Goal: Task Accomplishment & Management: Use online tool/utility

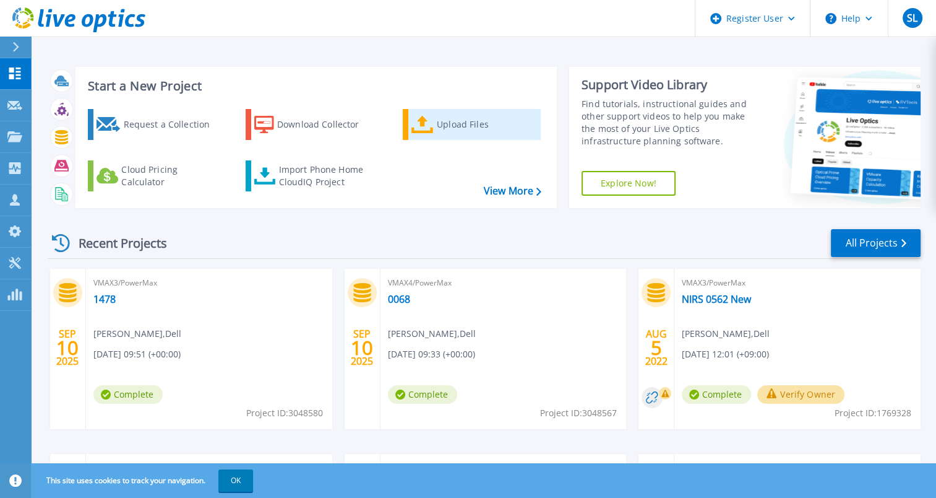
click at [459, 124] on div "Upload Files" at bounding box center [486, 124] width 99 height 25
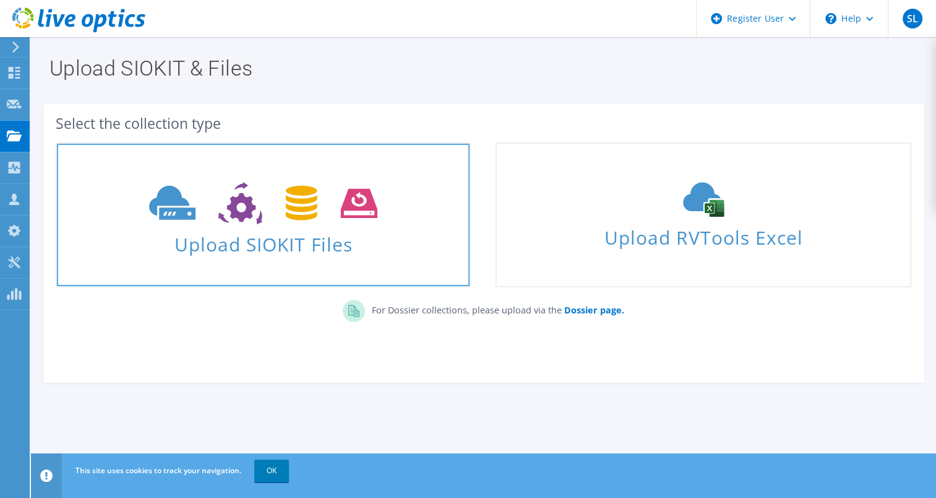
click at [313, 228] on span "Upload SIOKIT Files" at bounding box center [263, 240] width 413 height 27
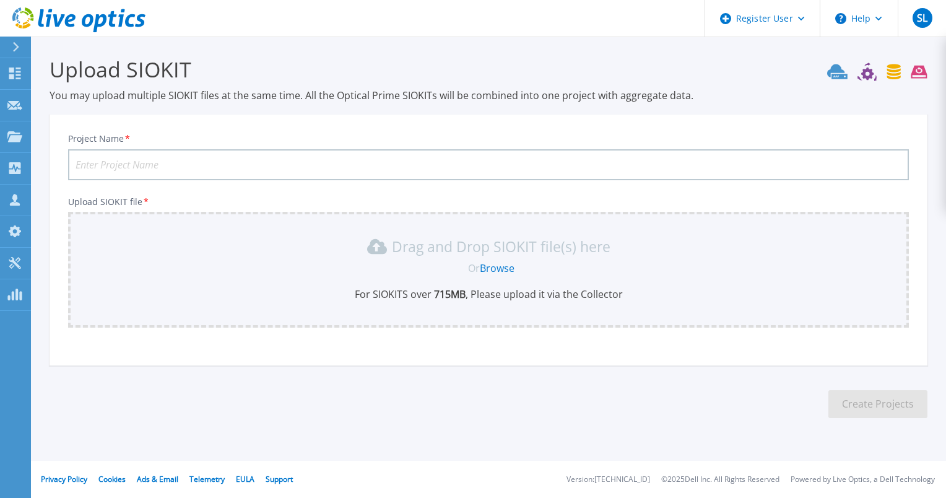
click at [268, 165] on input "Project Name *" at bounding box center [488, 164] width 840 height 31
type input "powerstore"
click at [497, 268] on link "Browse" at bounding box center [497, 268] width 35 height 14
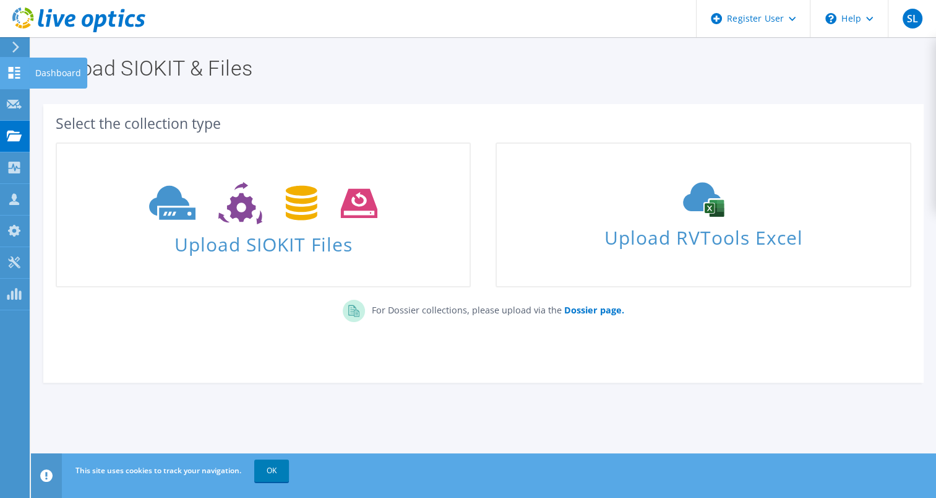
click at [12, 73] on use at bounding box center [15, 73] width 12 height 12
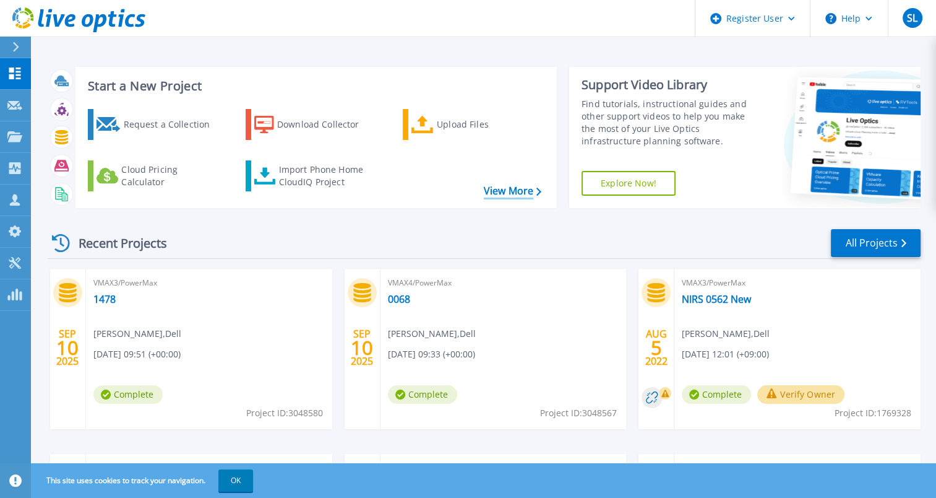
click at [520, 188] on link "View More" at bounding box center [513, 191] width 58 height 12
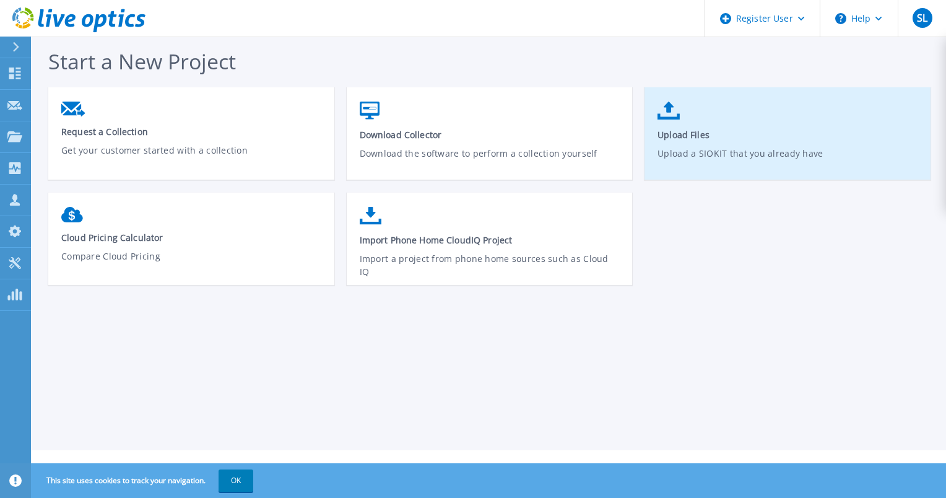
click at [705, 147] on p "Upload a SIOKIT that you already have" at bounding box center [787, 161] width 261 height 28
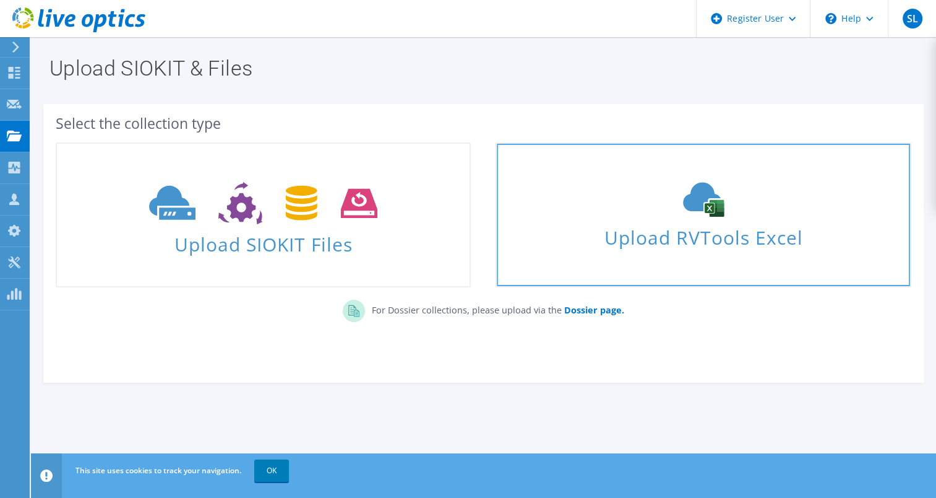
click at [666, 231] on span "Upload RVTools Excel" at bounding box center [703, 234] width 413 height 27
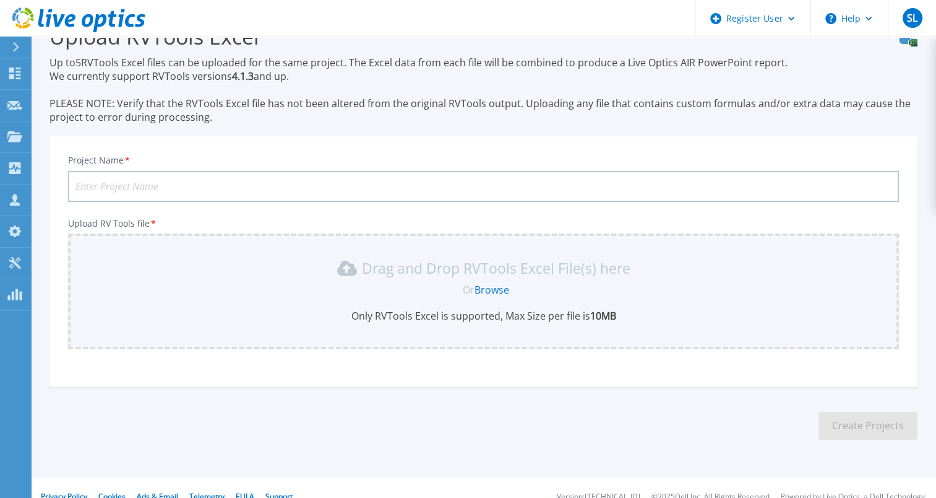
scroll to position [49, 0]
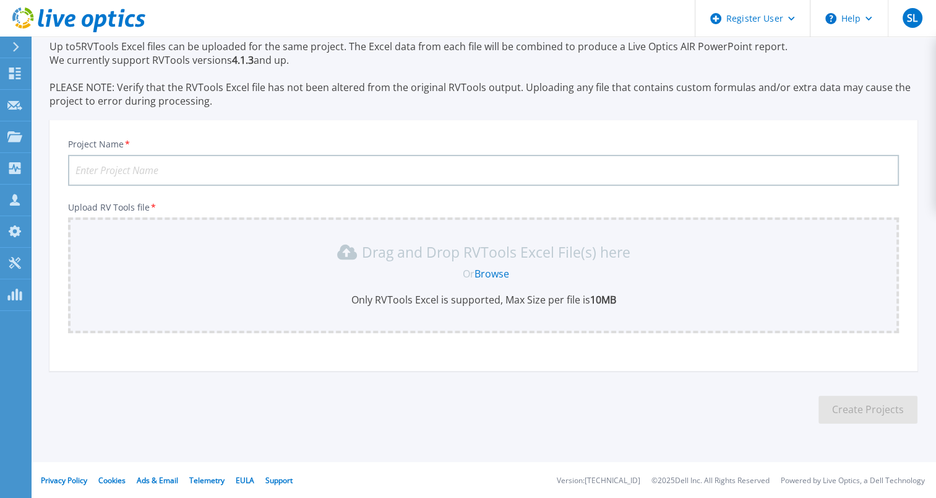
drag, startPoint x: 256, startPoint y: 127, endPoint x: 163, endPoint y: 113, distance: 93.9
click at [163, 113] on section "Upload RVTools Excel Up to 5 RVTools Excel files can be uploaded for the same p…" at bounding box center [483, 220] width 905 height 464
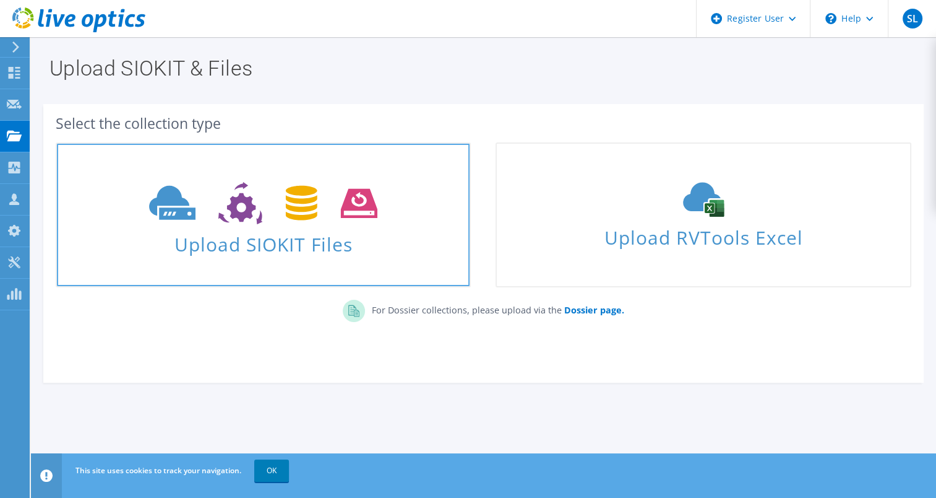
click at [301, 230] on span "Upload SIOKIT Files" at bounding box center [263, 240] width 413 height 27
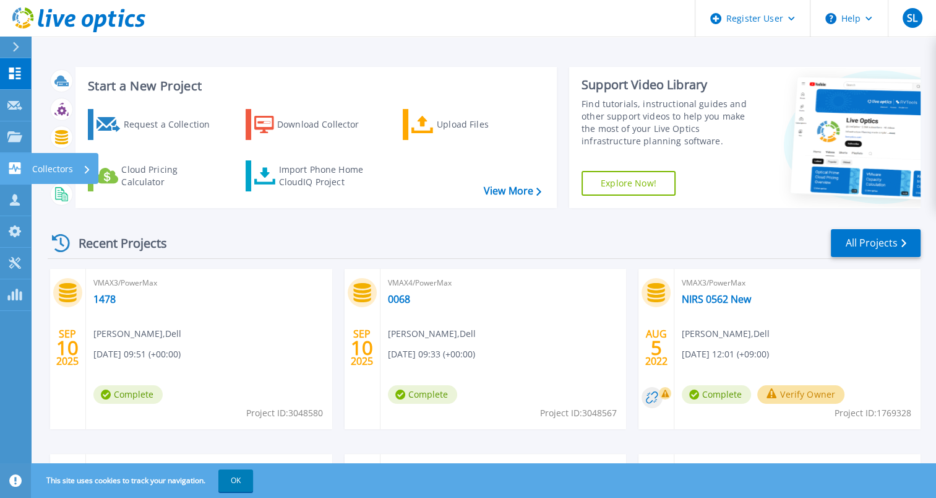
click at [16, 169] on icon at bounding box center [14, 168] width 15 height 12
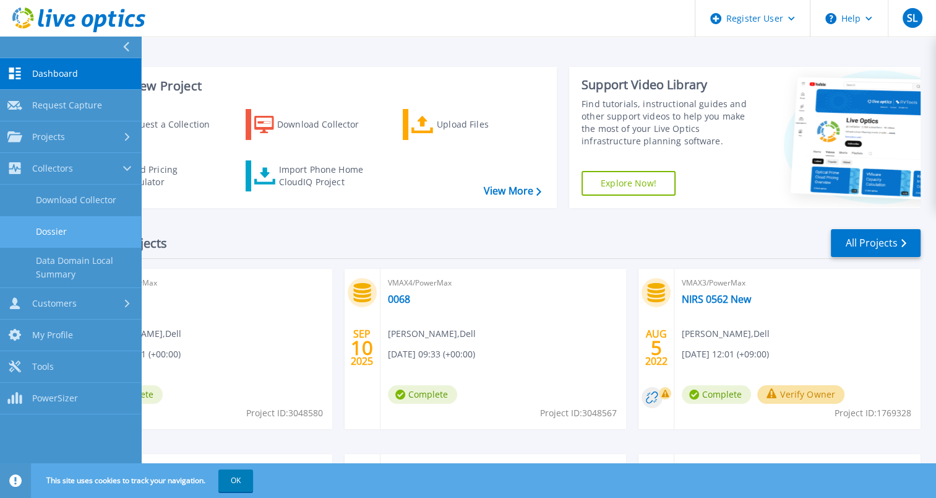
click at [84, 225] on link "Dossier" at bounding box center [70, 232] width 141 height 32
